Goal: Information Seeking & Learning: Learn about a topic

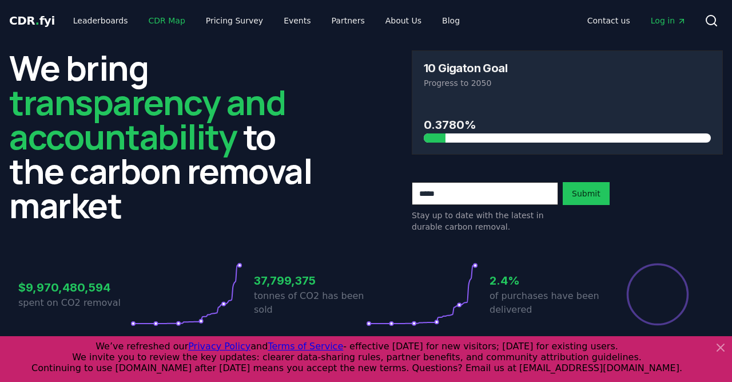
click at [156, 26] on link "CDR Map" at bounding box center [167, 20] width 55 height 21
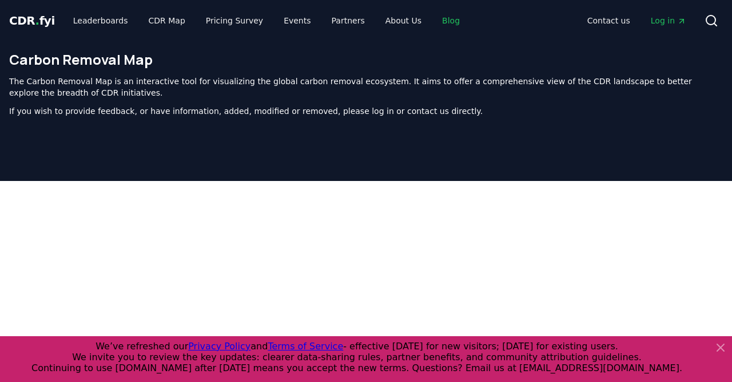
click at [433, 23] on link "Blog" at bounding box center [451, 20] width 36 height 21
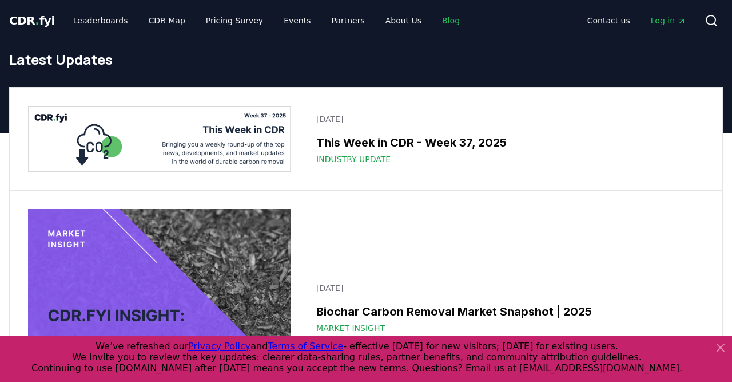
click at [433, 23] on link "Blog" at bounding box center [451, 20] width 36 height 21
click at [711, 26] on icon at bounding box center [712, 21] width 14 height 14
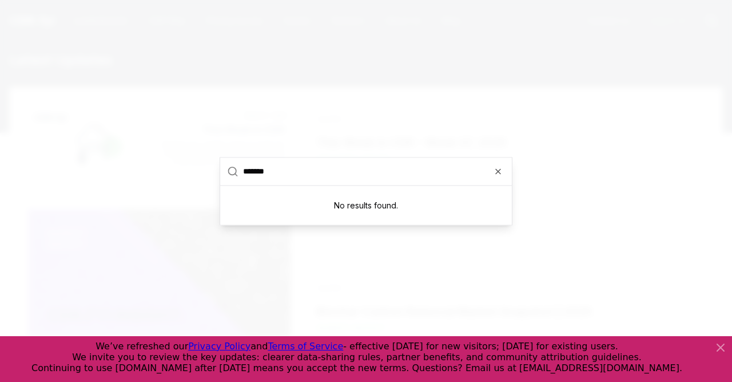
type input "*******"
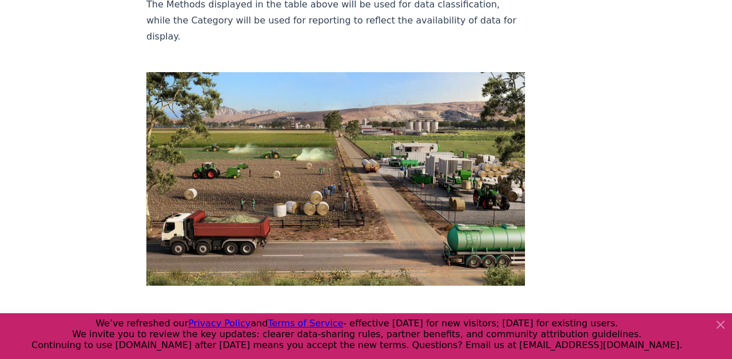
scroll to position [1542, 0]
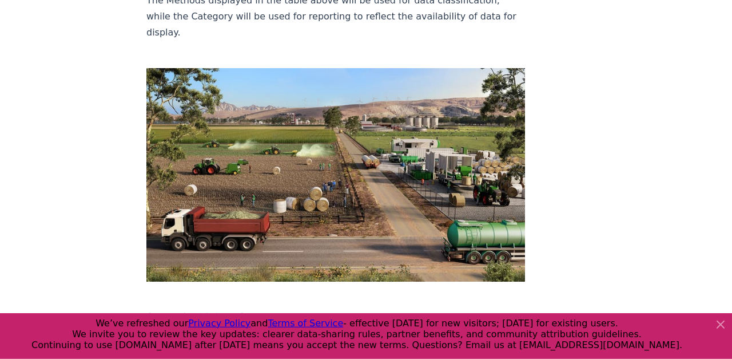
click at [212, 311] on link "Third Way" at bounding box center [216, 316] width 46 height 11
